Goal: Information Seeking & Learning: Understand process/instructions

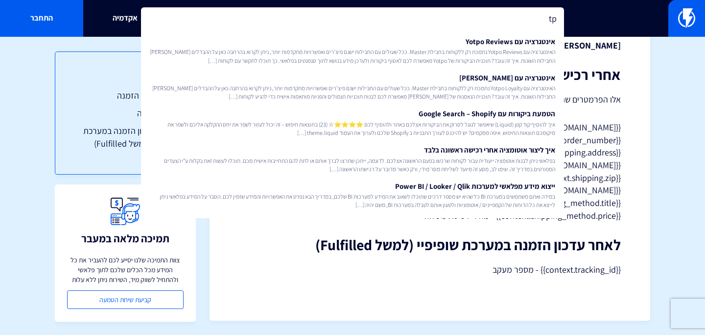
type input "t"
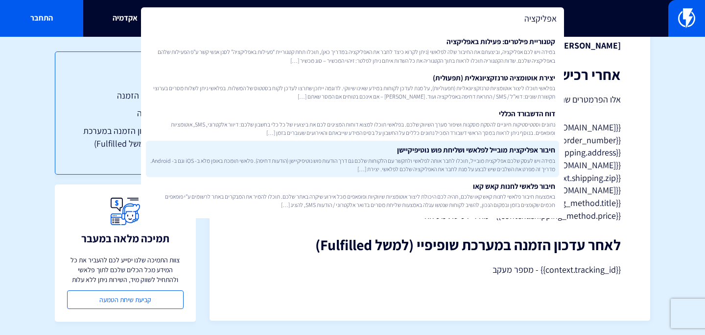
type input "אפליקציה"
click at [361, 154] on link "חיבור אפליקצית מובייל לפלאשי ושליחת פוש נוטיפיקיישן במידה ויש לעסק שלכם אפליקצי…" at bounding box center [352, 159] width 413 height 36
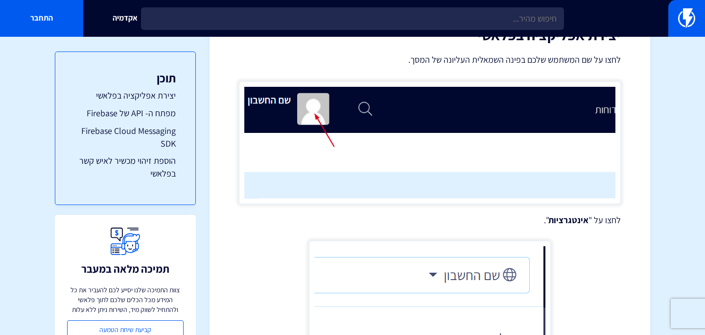
scroll to position [105, 0]
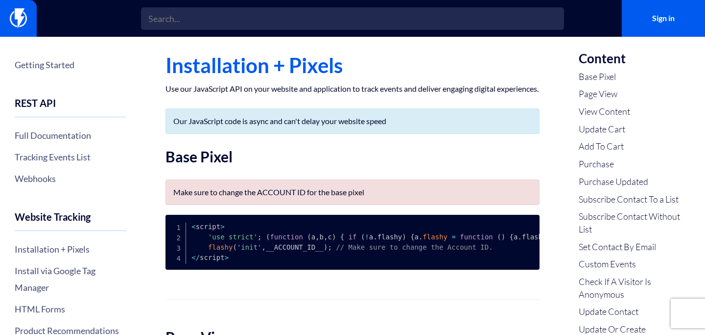
scroll to position [4, 0]
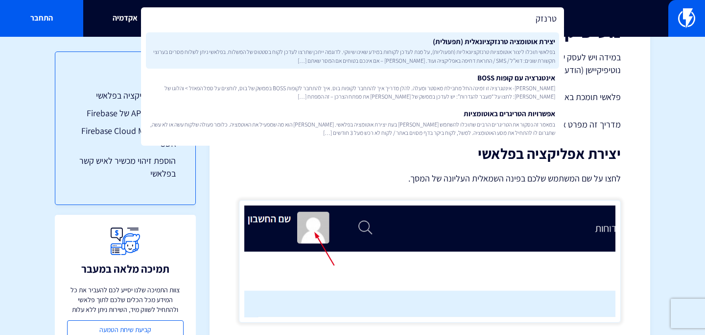
type input "טרנזק"
click at [318, 50] on span "בפלאשי תוכלו ליצור אוטומציות טרנזקציונאליות (תפעוליות), על מנת לעדכן לקוחות במי…" at bounding box center [353, 56] width 406 height 17
